Goal: Task Accomplishment & Management: Use online tool/utility

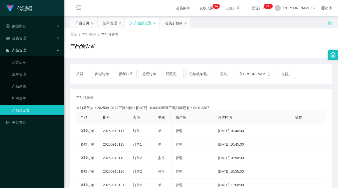
click at [281, 108] on div "当前期号为：20250910117开奖时间：[DATE] 10:40:00距离开奖时间还有：00:0-3307" at bounding box center [201, 107] width 250 height 5
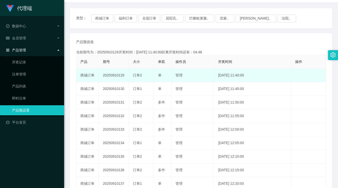
click at [112, 74] on td "20250910129" at bounding box center [114, 76] width 30 height 14
copy td "20250910129"
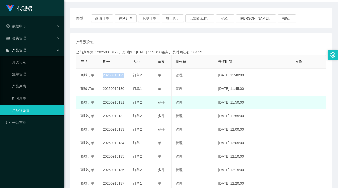
click at [129, 97] on td "订单2" at bounding box center [141, 103] width 25 height 14
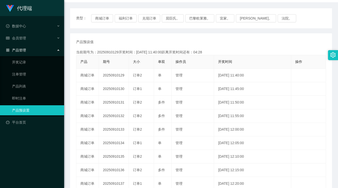
click at [209, 49] on div "产品预设值 添加期号 当前期号为：20250910129开奖时间：[DATE] 11:40:00距离开奖时间还有：04:28 产品 期号 大小 单双 操作员 …" at bounding box center [201, 129] width 250 height 180
click at [121, 18] on button "福利订单" at bounding box center [126, 18] width 22 height 8
click at [119, 20] on button "福利订单" at bounding box center [126, 18] width 22 height 8
